Goal: Entertainment & Leisure: Consume media (video, audio)

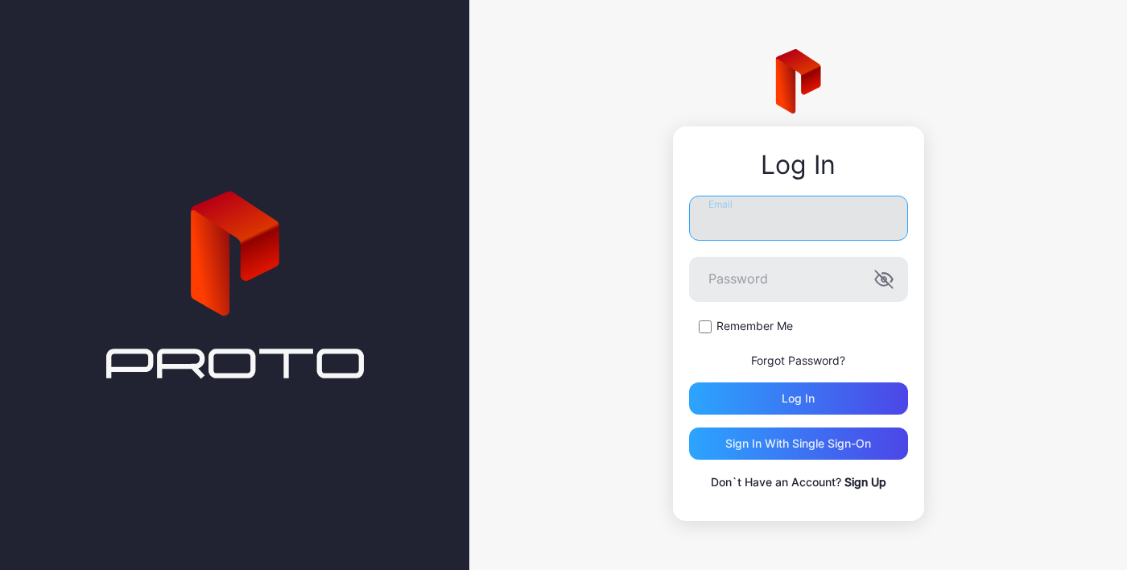
click at [791, 214] on input "Email" at bounding box center [798, 218] width 219 height 45
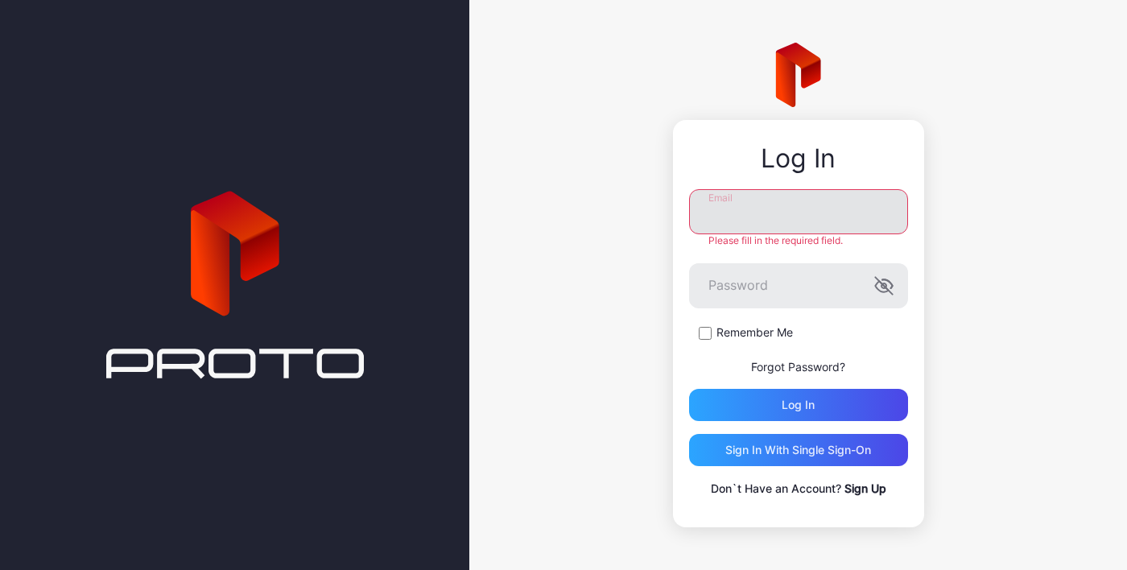
type input "**********"
click at [689, 389] on button "Log in" at bounding box center [798, 405] width 219 height 32
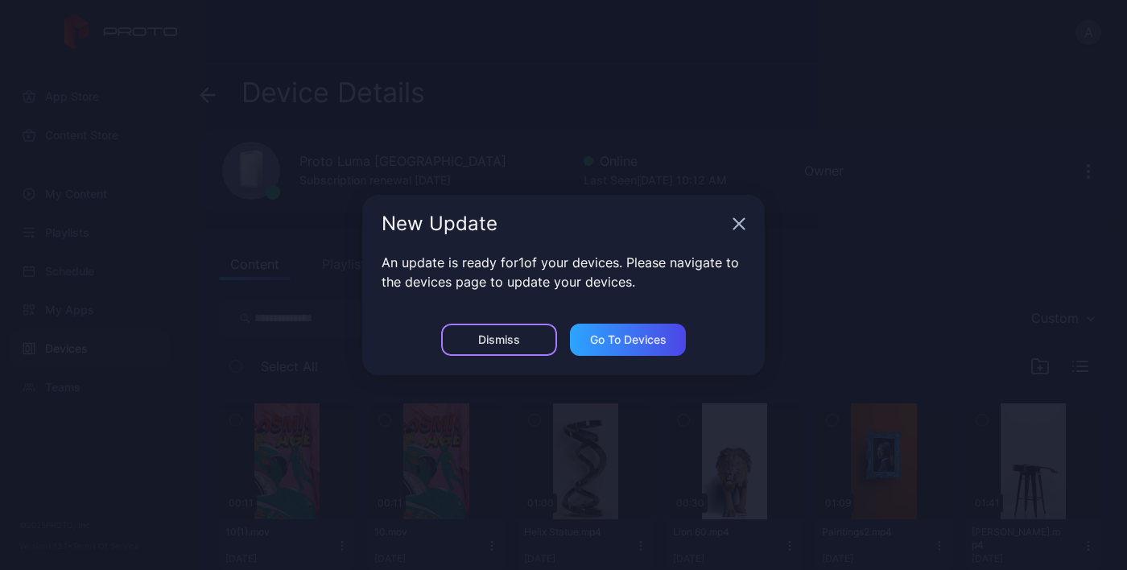
click at [500, 341] on div "Dismiss" at bounding box center [499, 339] width 42 height 13
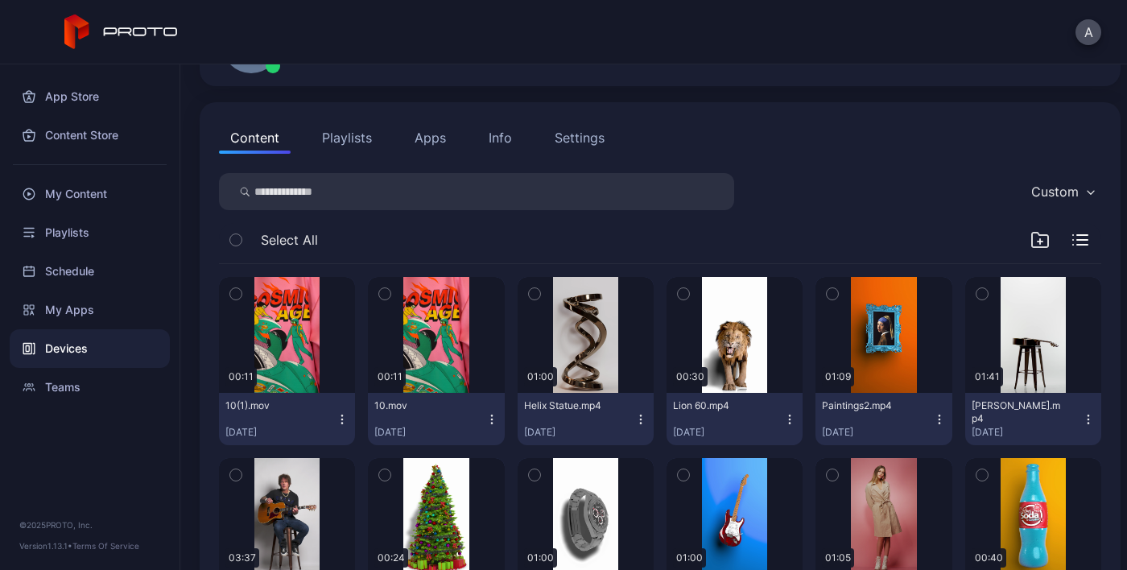
scroll to position [130, 0]
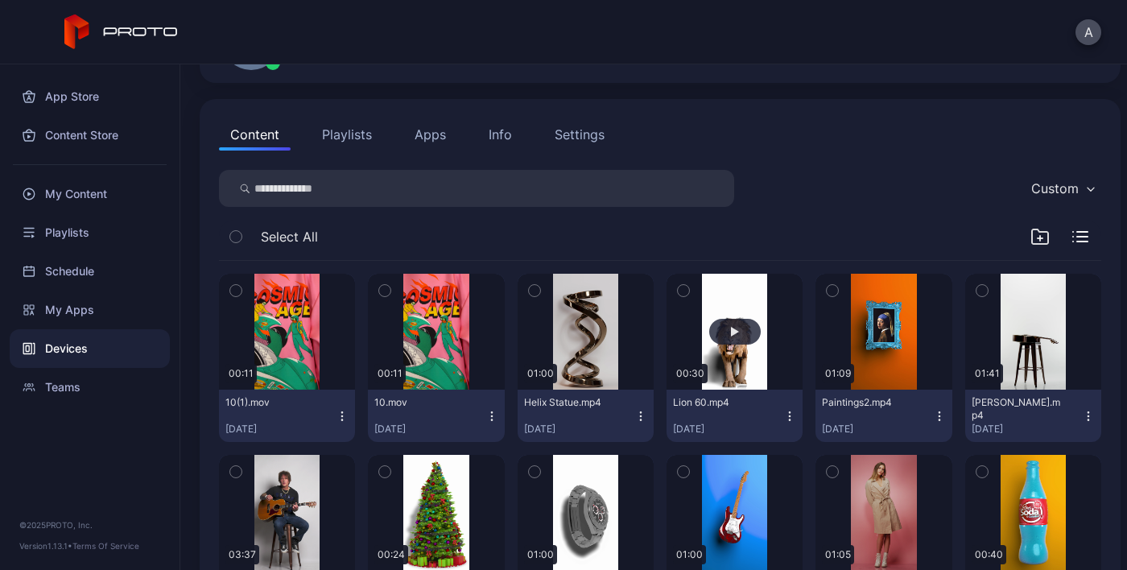
click at [717, 338] on div "button" at bounding box center [735, 332] width 52 height 26
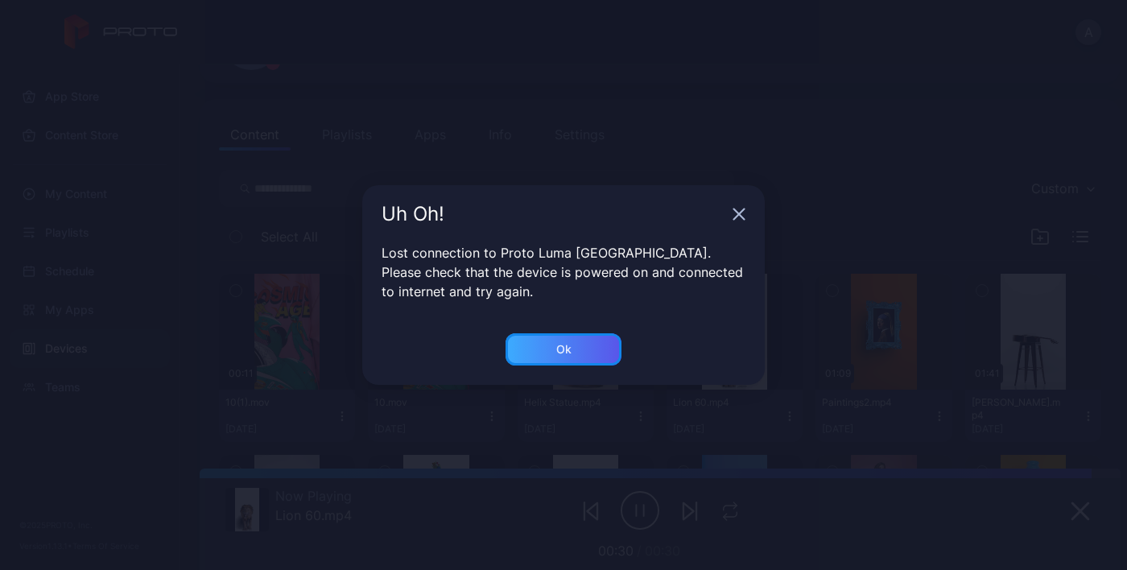
click at [571, 363] on div "Ok" at bounding box center [563, 349] width 116 height 32
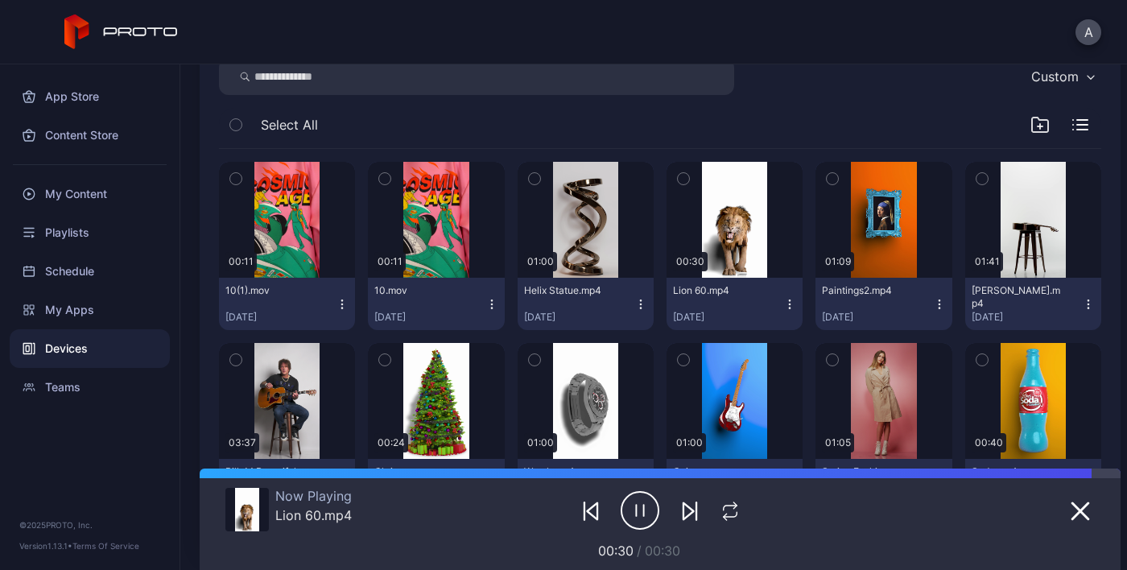
scroll to position [292, 0]
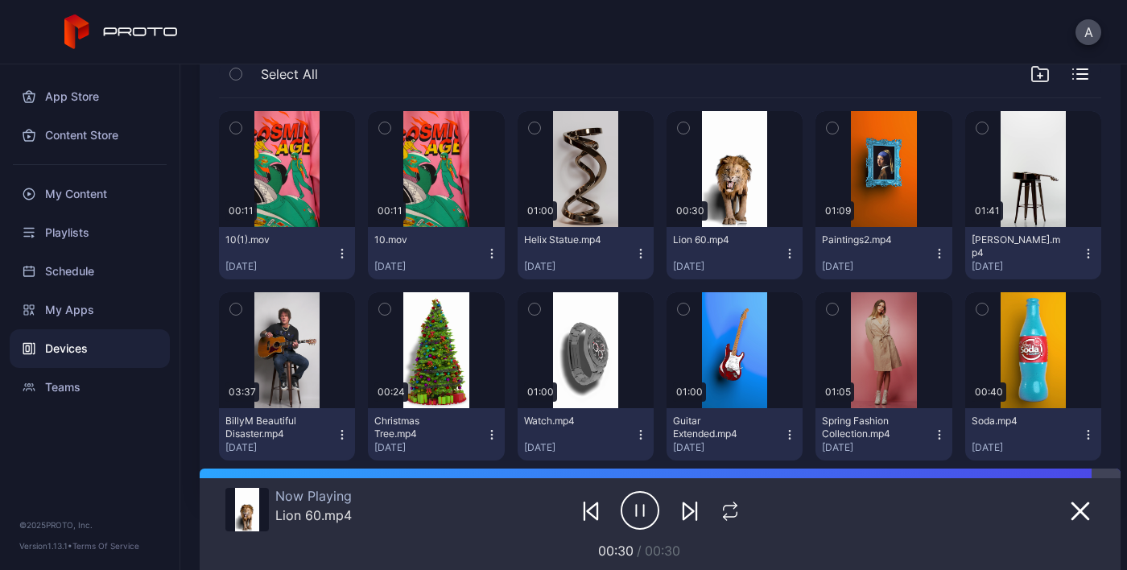
click at [783, 256] on icon "button" at bounding box center [789, 253] width 13 height 13
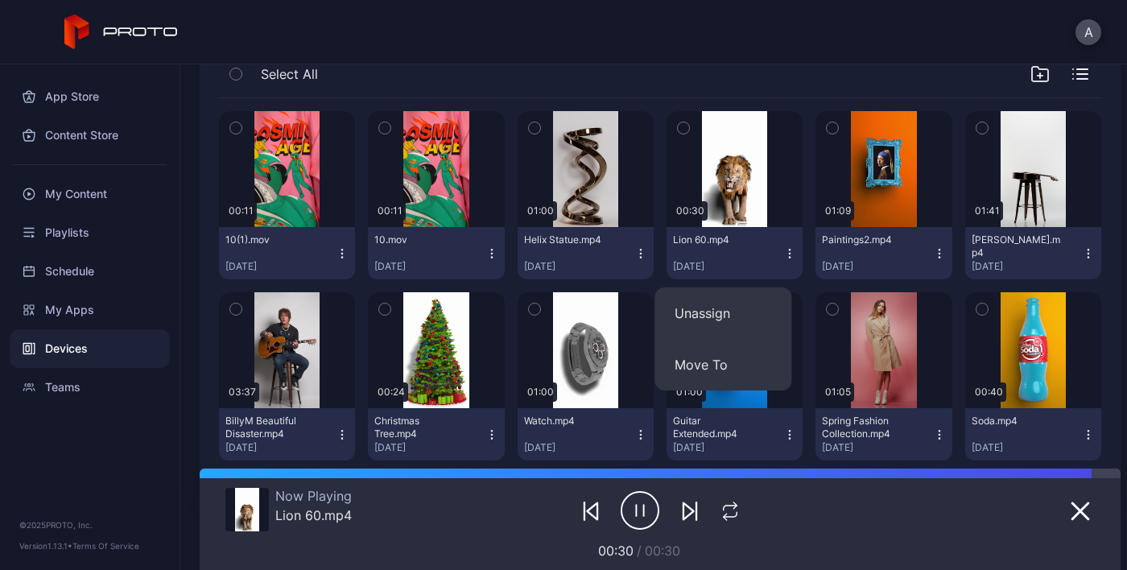
click at [756, 235] on div "Lion 60.mp4 Oct 10, 2024" at bounding box center [728, 252] width 110 height 39
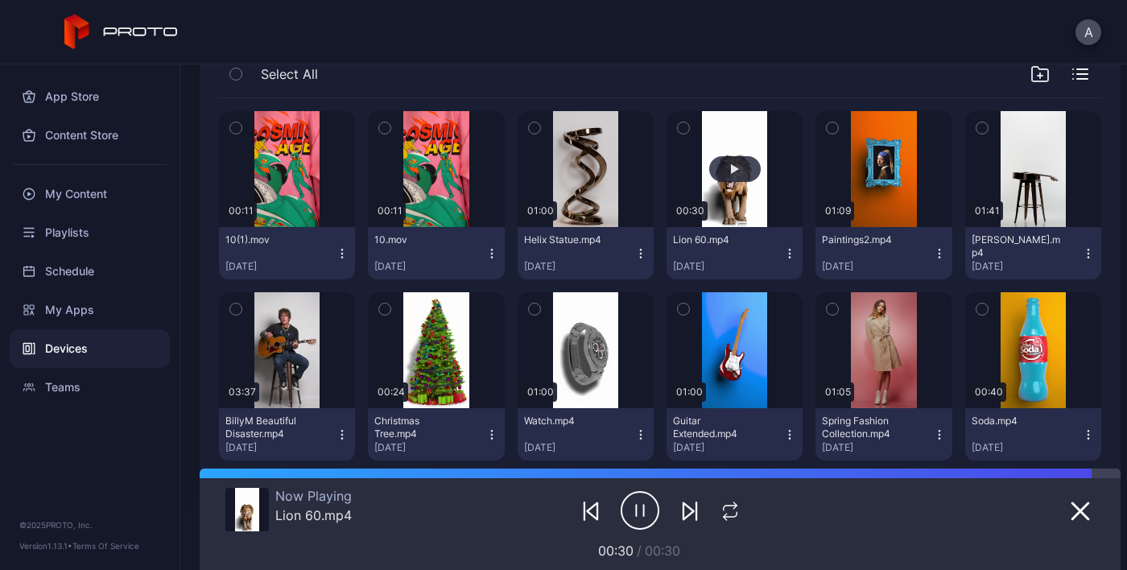
click at [746, 159] on button "button" at bounding box center [734, 169] width 136 height 116
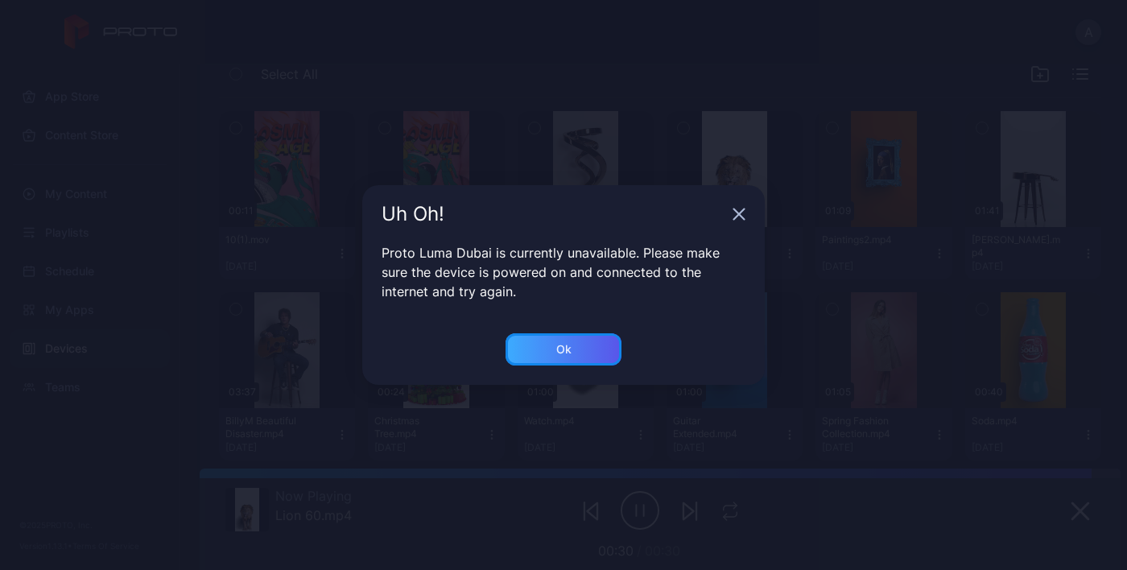
click at [583, 353] on div "Ok" at bounding box center [563, 349] width 116 height 32
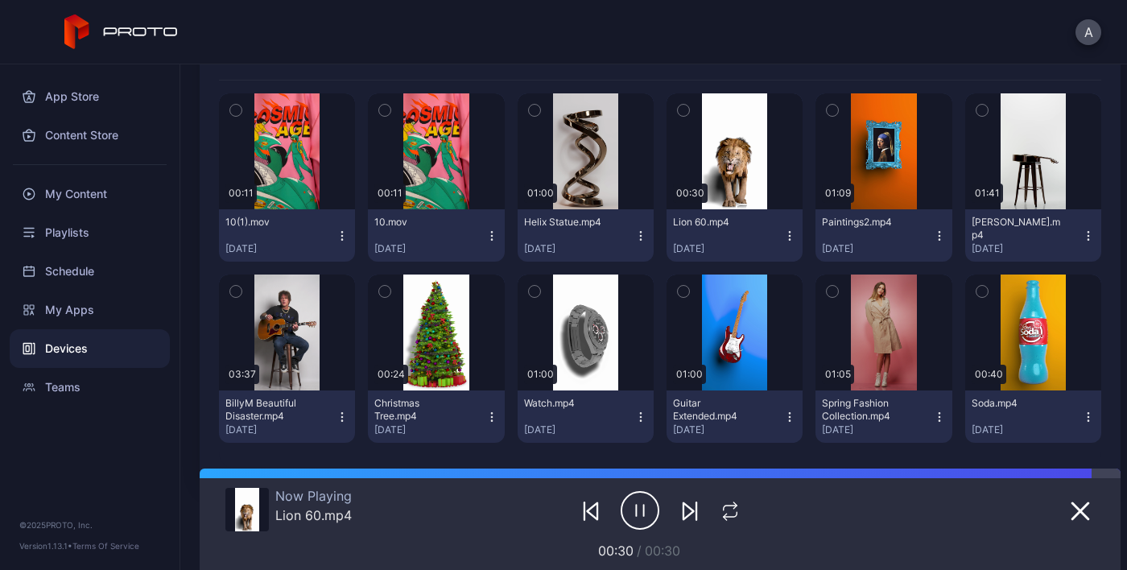
scroll to position [316, 0]
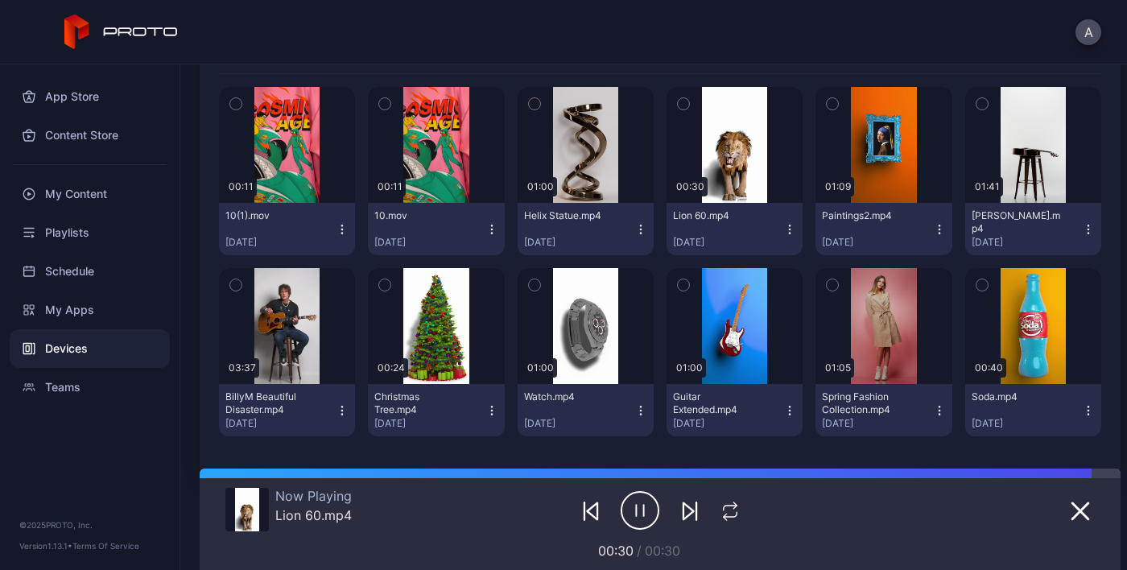
click at [787, 220] on button "Lion 60.mp4 Oct 10, 2024" at bounding box center [734, 229] width 136 height 52
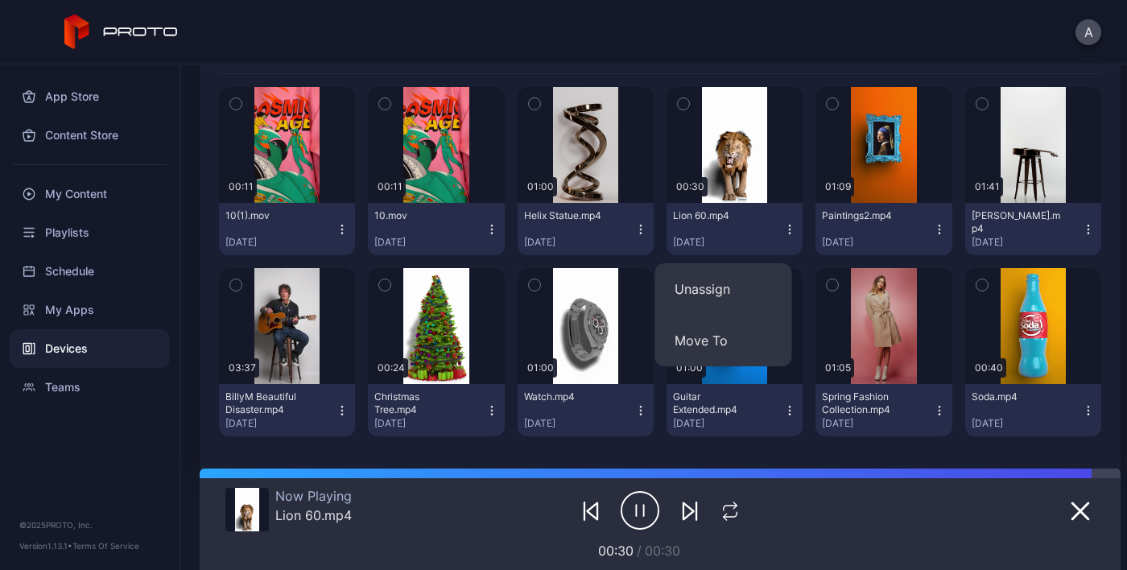
click at [786, 233] on button "Lion 60.mp4 Oct 10, 2024" at bounding box center [734, 229] width 136 height 52
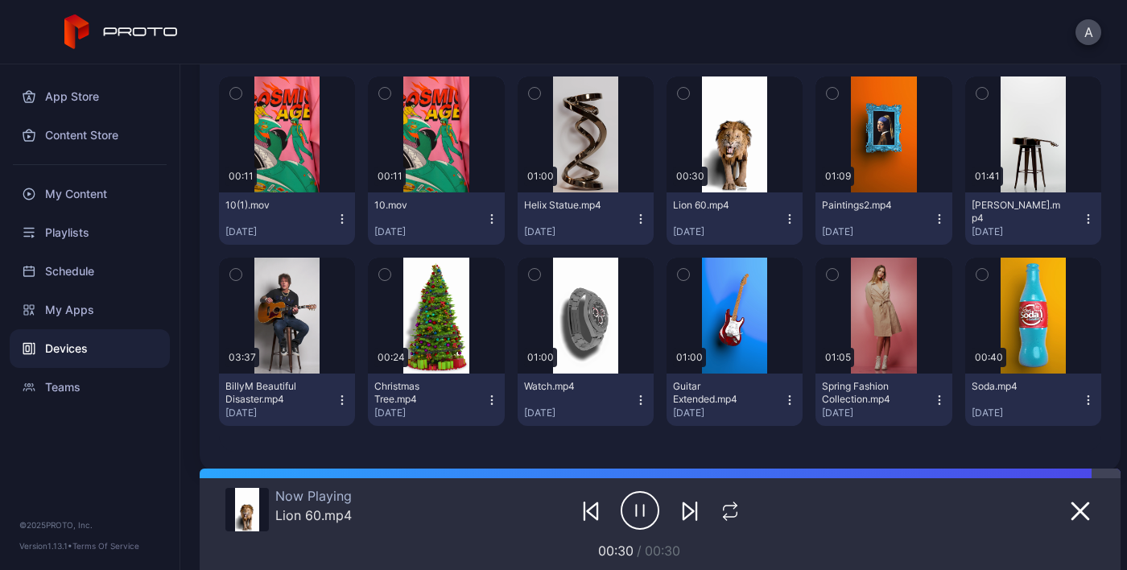
scroll to position [329, 0]
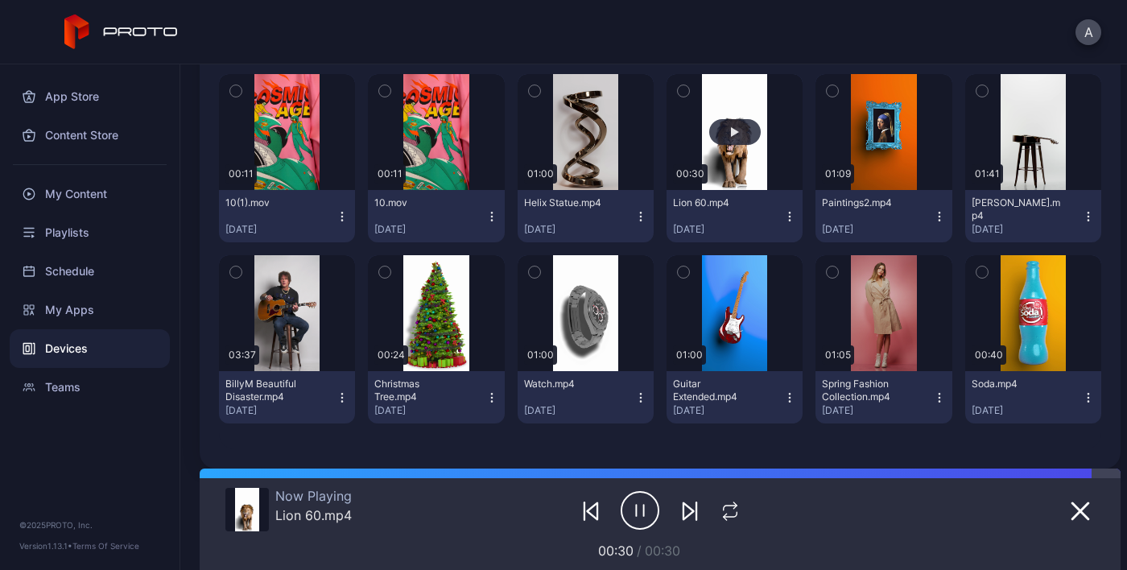
click at [711, 116] on button "button" at bounding box center [734, 132] width 136 height 116
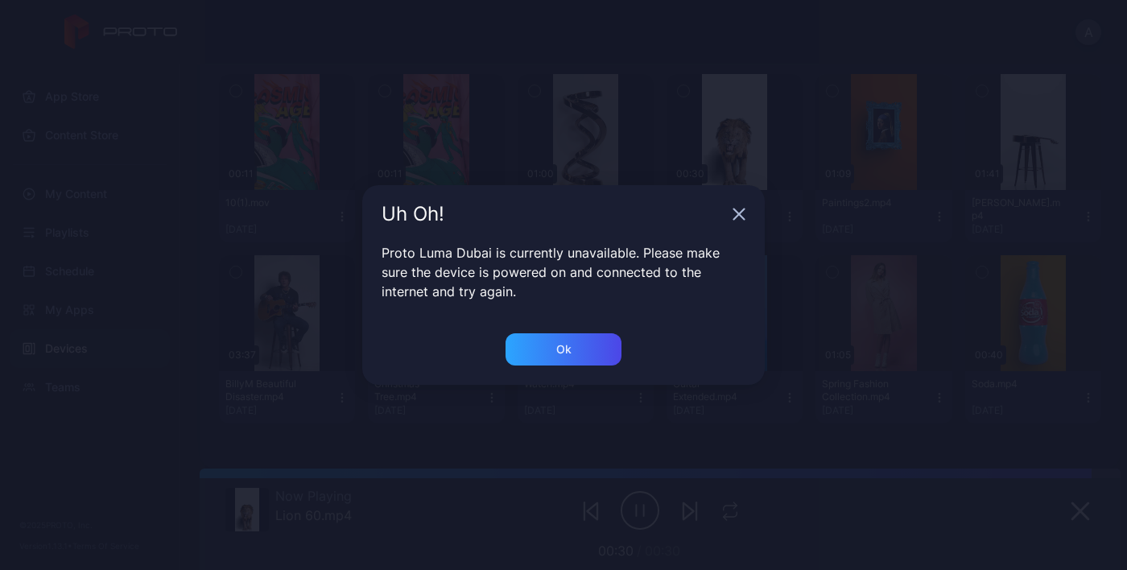
click at [744, 220] on icon "button" at bounding box center [739, 214] width 10 height 10
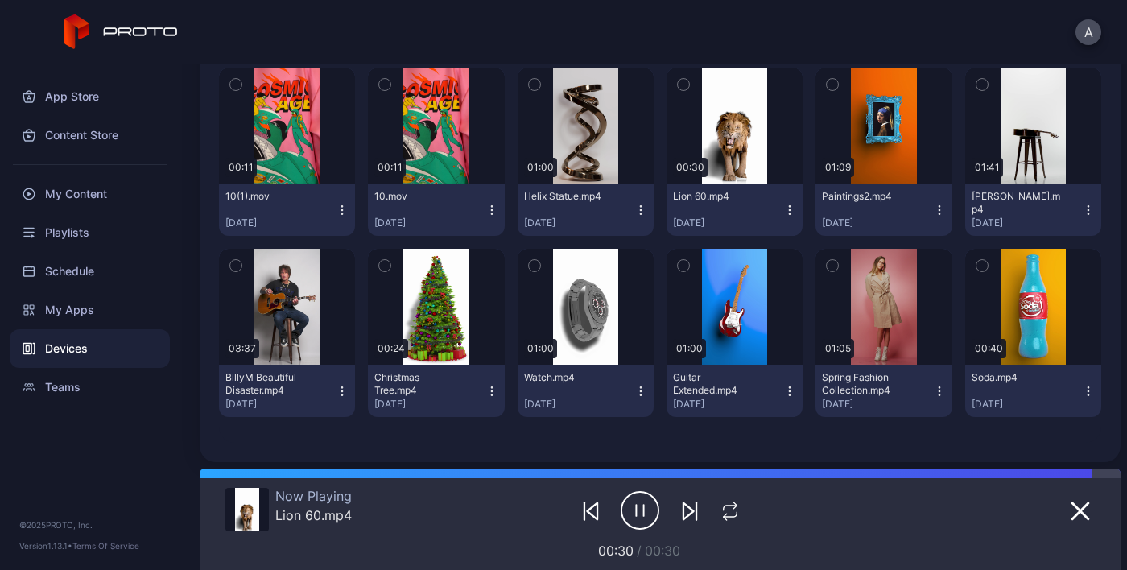
scroll to position [336, 0]
click at [82, 182] on div "My Content" at bounding box center [90, 194] width 160 height 39
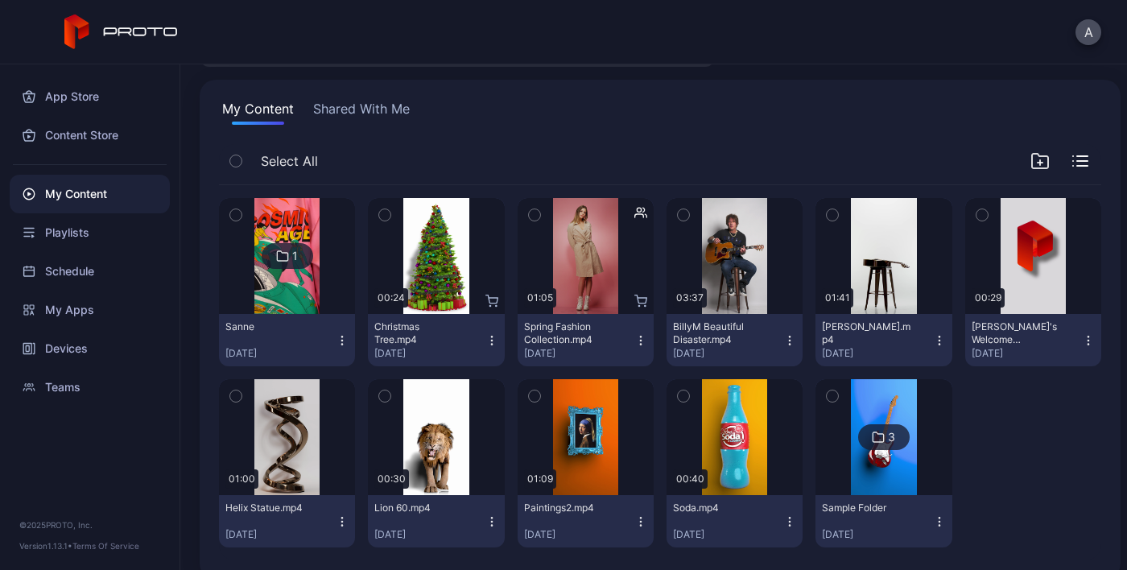
scroll to position [115, 0]
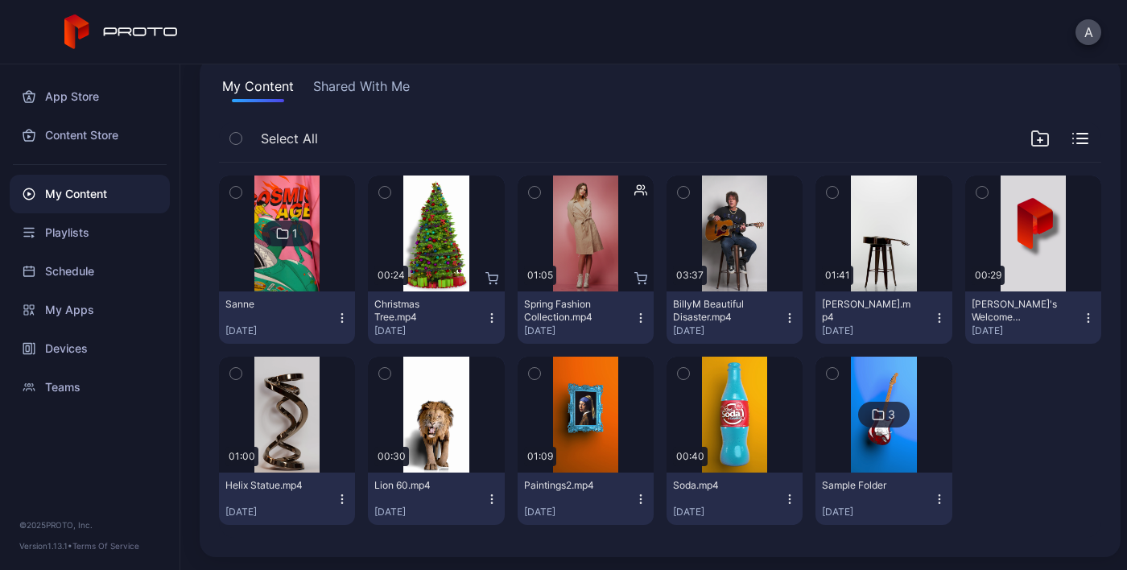
click at [409, 505] on div "Oct 10, 2024" at bounding box center [429, 511] width 110 height 13
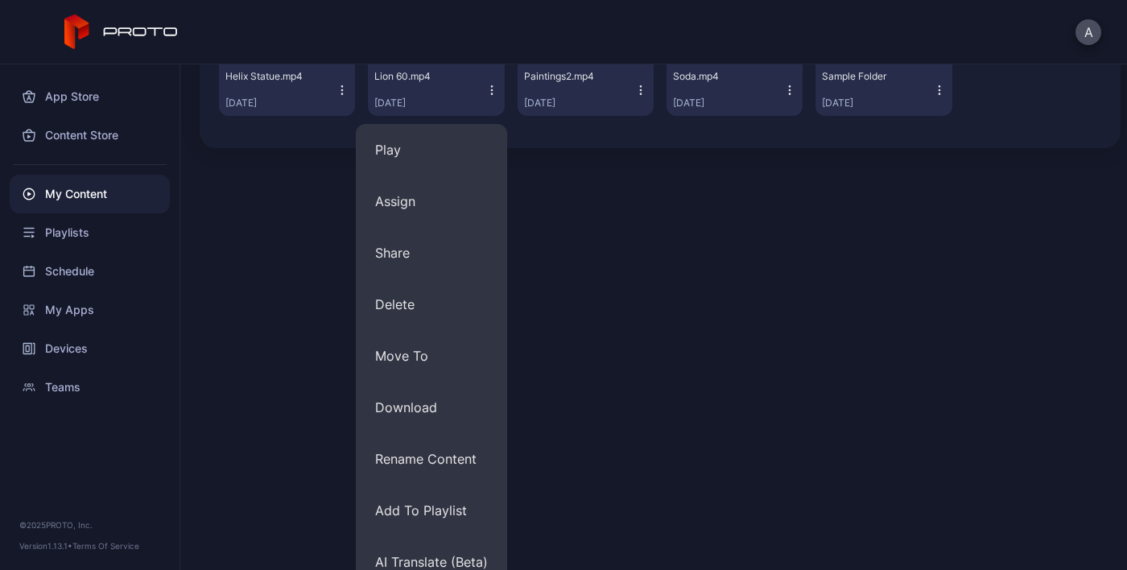
scroll to position [542, 0]
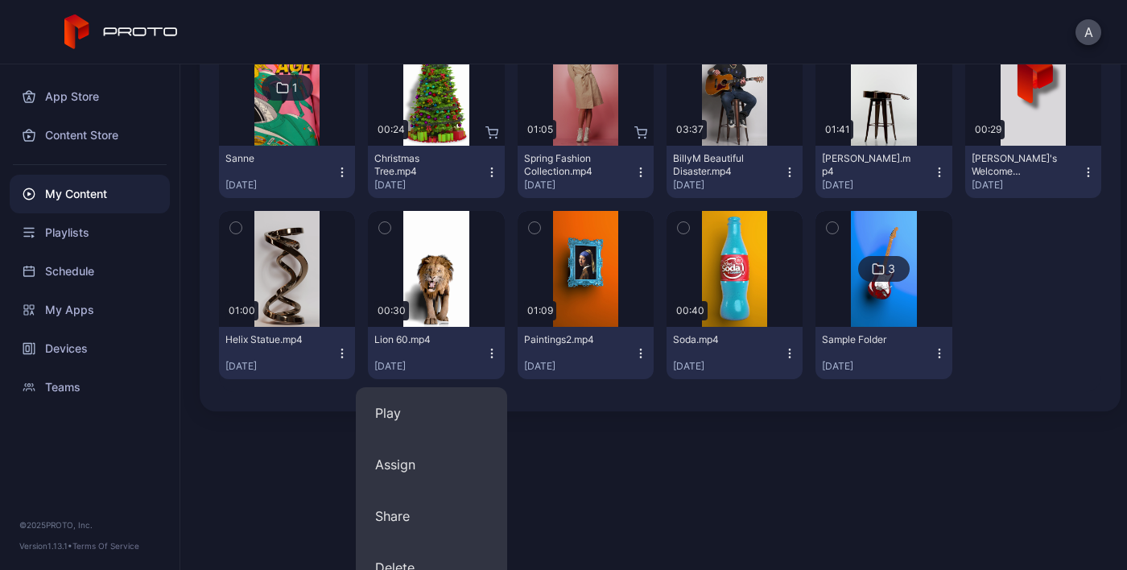
click at [485, 350] on icon "button" at bounding box center [491, 353] width 13 height 13
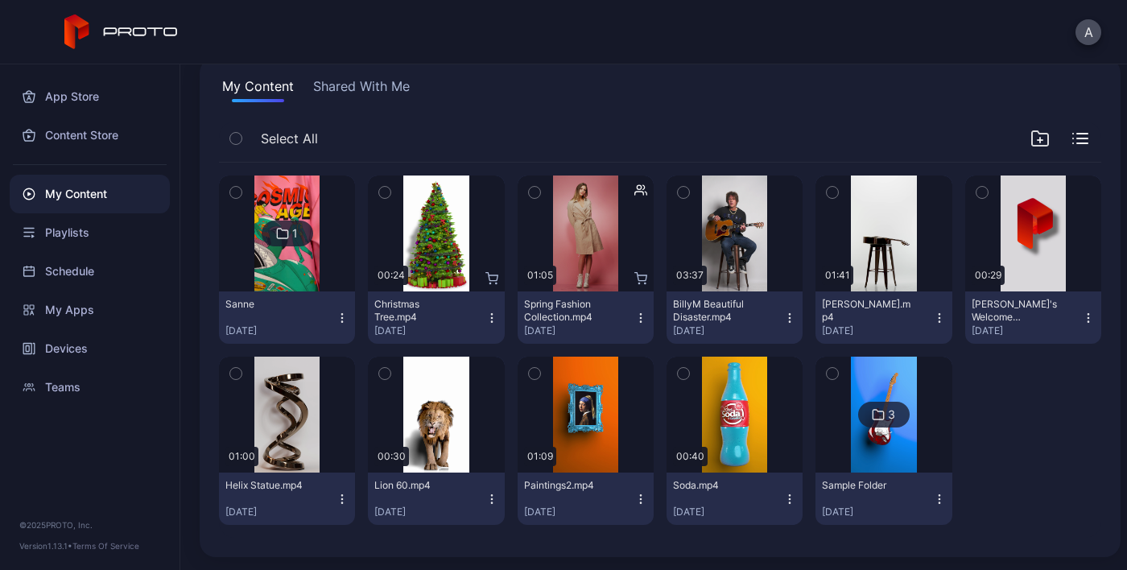
scroll to position [115, 0]
click at [447, 376] on div "Preview" at bounding box center [436, 415] width 136 height 116
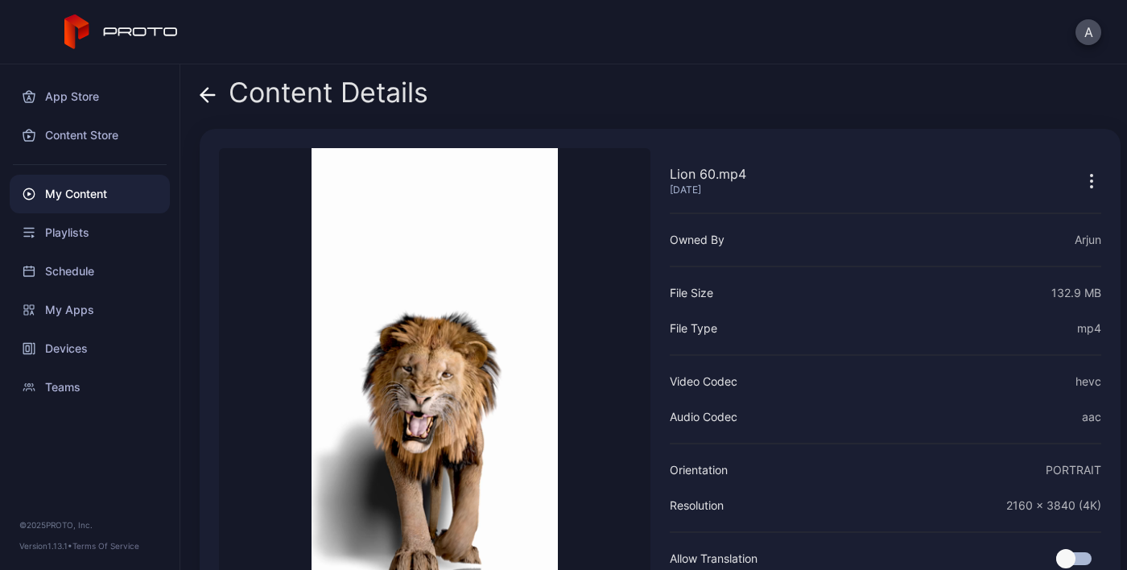
scroll to position [95, 0]
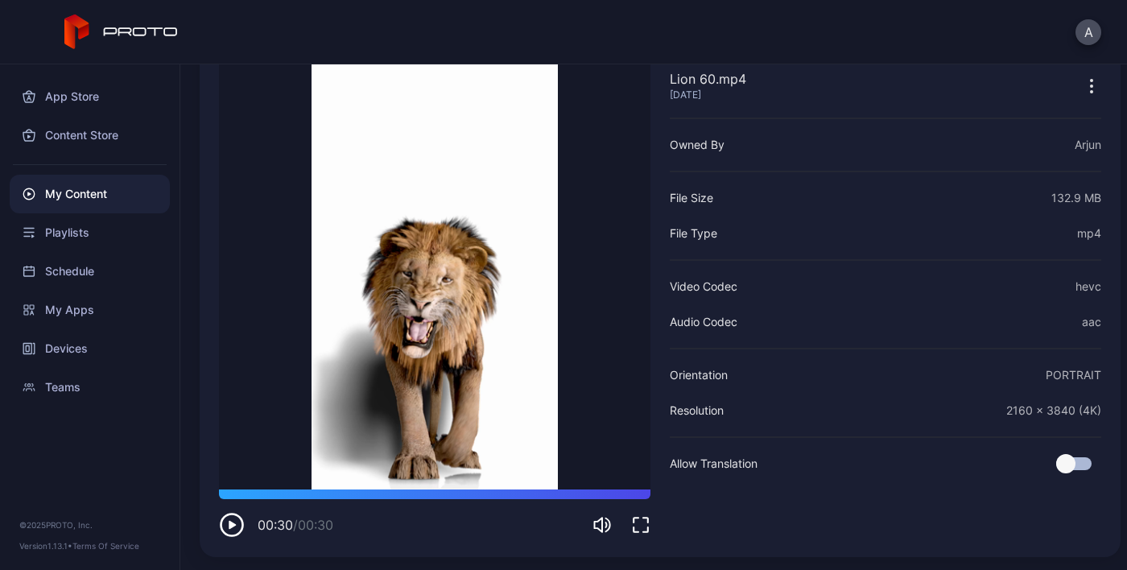
click at [92, 211] on div "My Content" at bounding box center [90, 194] width 160 height 39
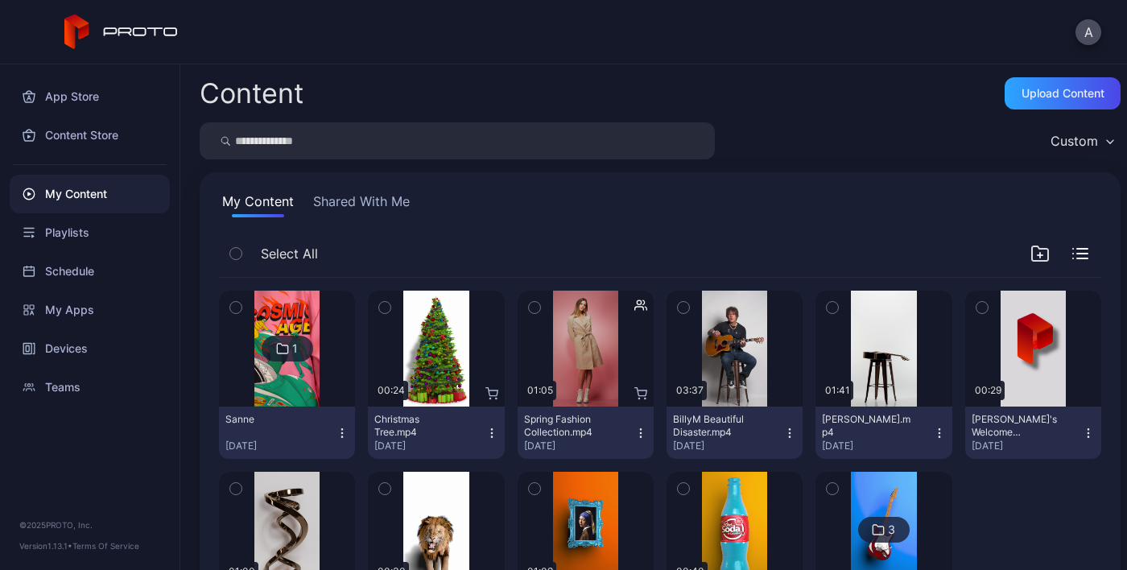
scroll to position [115, 0]
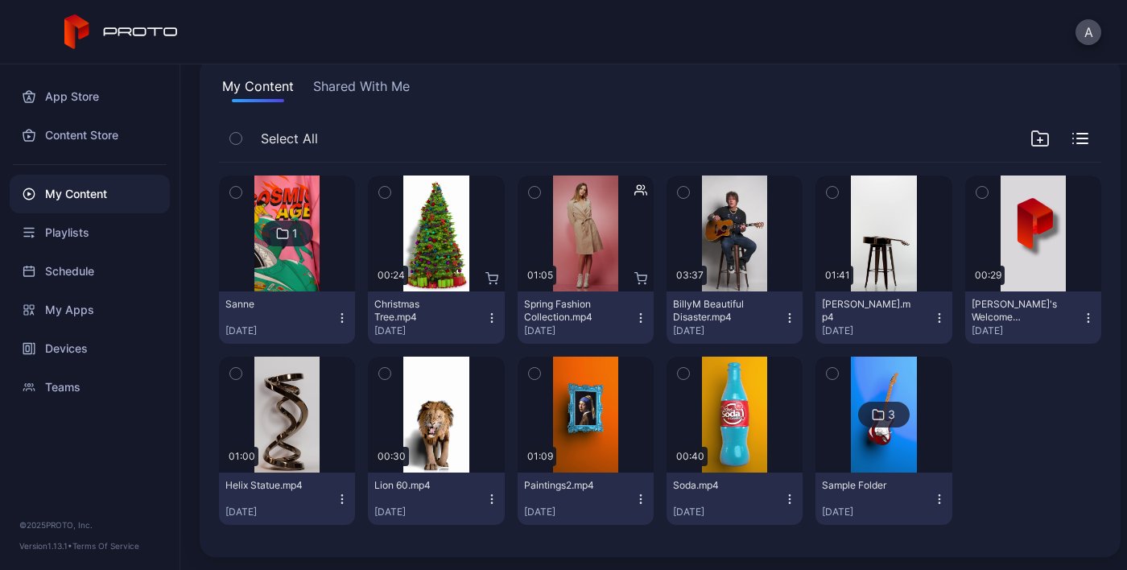
click at [261, 306] on div "Sanne" at bounding box center [269, 304] width 89 height 13
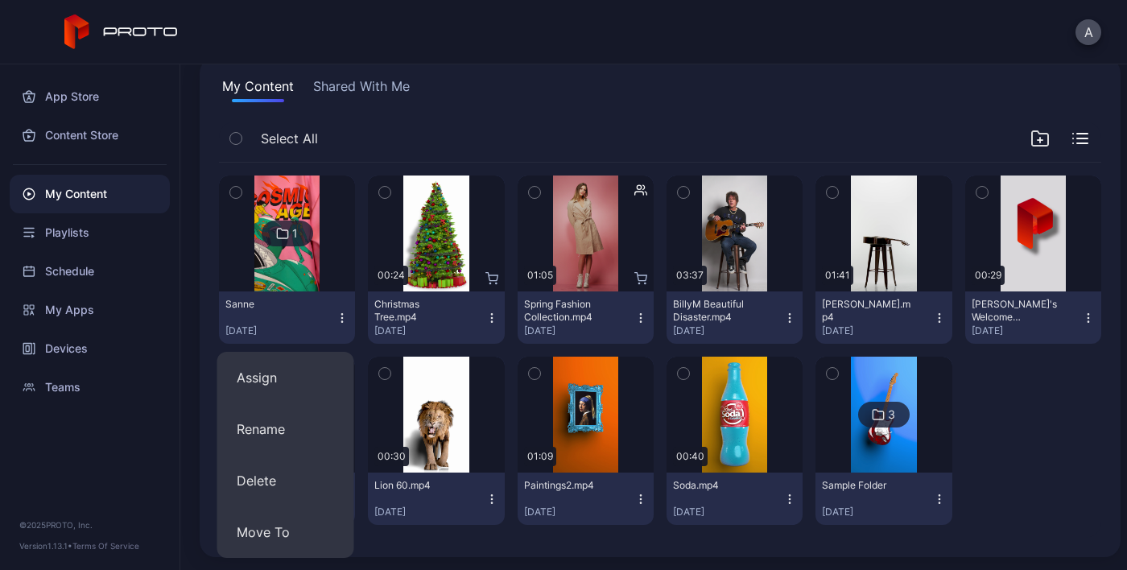
click at [283, 295] on button "Sanne Apr 9, 2025" at bounding box center [287, 317] width 136 height 52
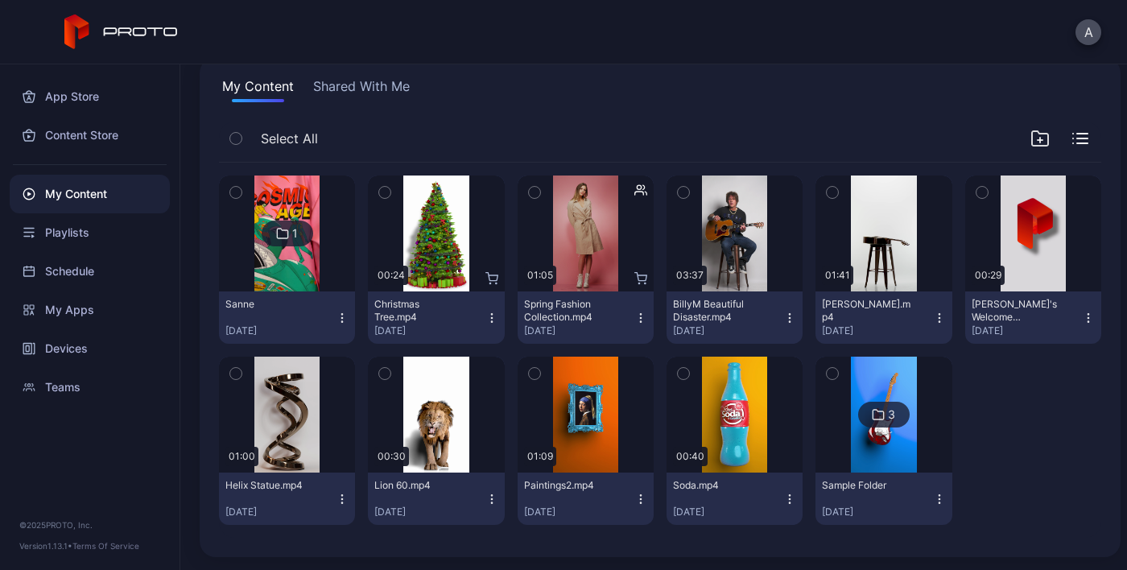
click at [290, 200] on img at bounding box center [286, 233] width 65 height 116
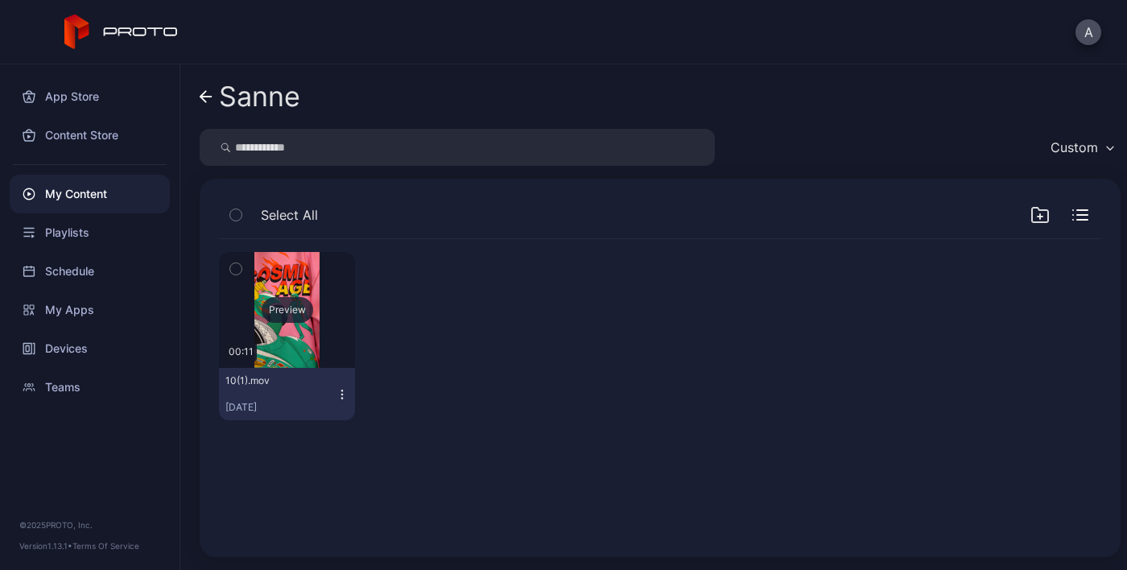
click at [289, 292] on div "Preview" at bounding box center [287, 310] width 136 height 116
